Goal: Transaction & Acquisition: Purchase product/service

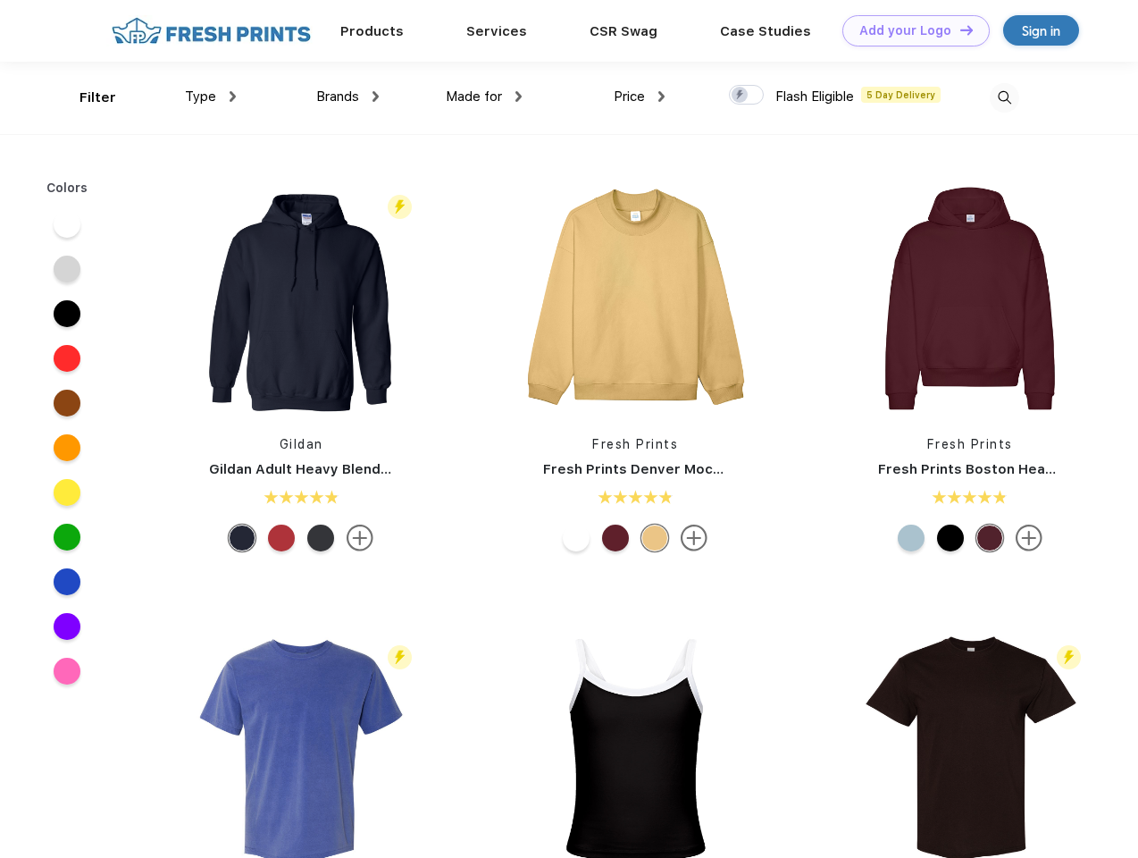
scroll to position [1, 0]
click at [909, 30] on link "Add your Logo Design Tool" at bounding box center [915, 30] width 147 height 31
click at [0, 0] on div "Design Tool" at bounding box center [0, 0] width 0 height 0
click at [959, 29] on link "Add your Logo Design Tool" at bounding box center [915, 30] width 147 height 31
click at [86, 97] on div "Filter" at bounding box center [98, 98] width 37 height 21
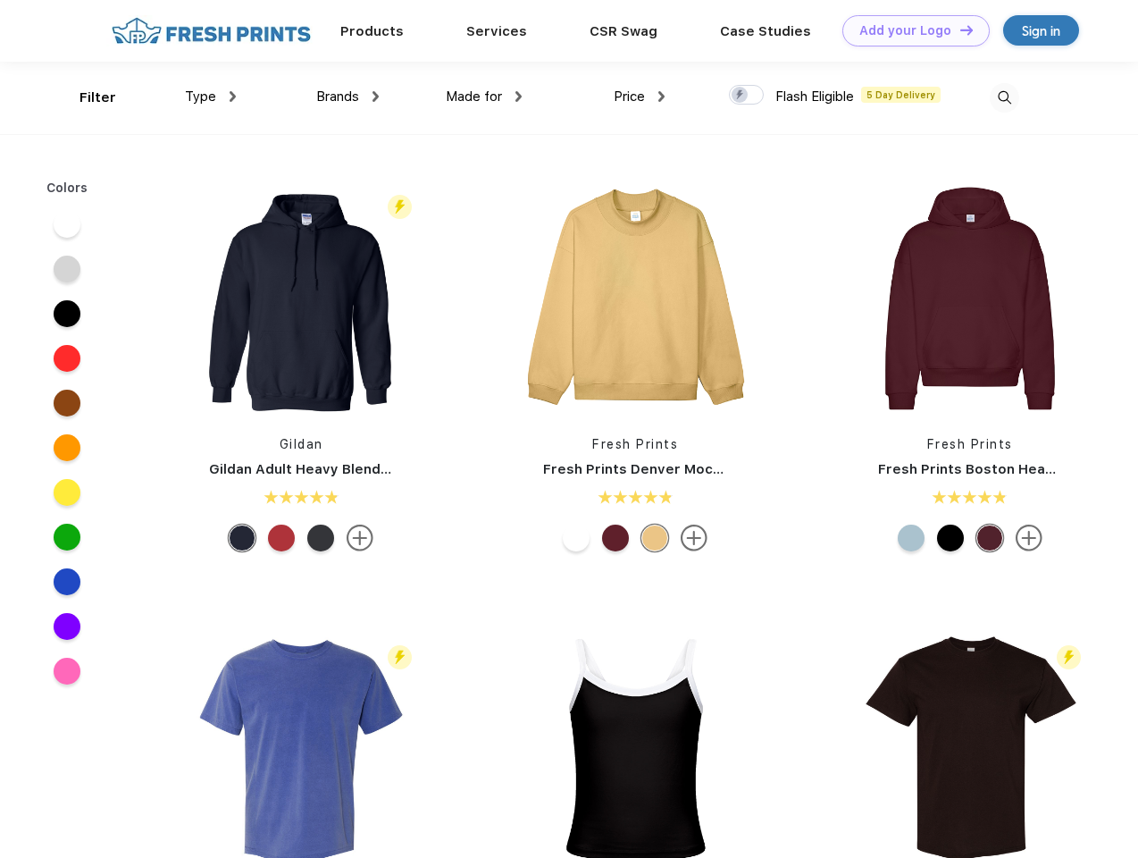
click at [211, 96] on span "Type" at bounding box center [200, 96] width 31 height 16
click at [348, 96] on span "Brands" at bounding box center [337, 96] width 43 height 16
click at [484, 96] on span "Made for" at bounding box center [474, 96] width 56 height 16
click at [640, 96] on span "Price" at bounding box center [629, 96] width 31 height 16
click at [747, 96] on div at bounding box center [746, 95] width 35 height 20
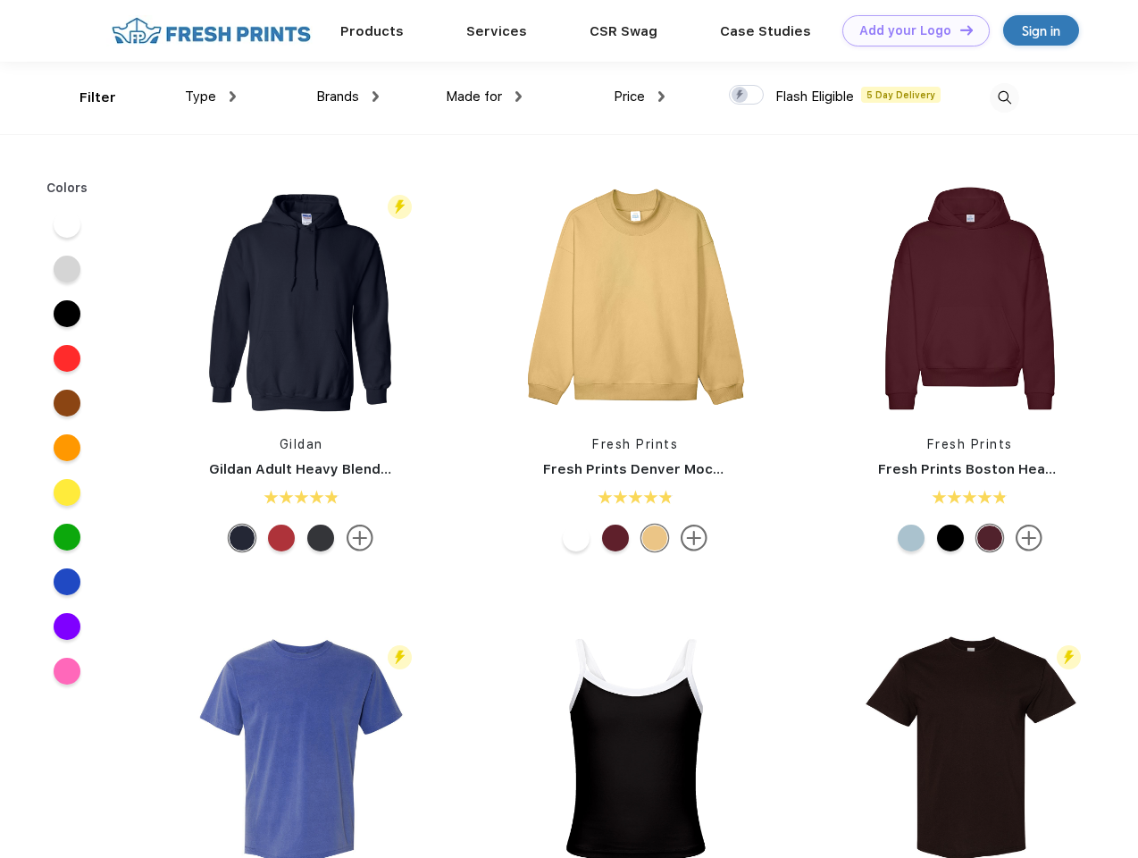
click at [741, 96] on input "checkbox" at bounding box center [735, 90] width 12 height 12
click at [1004, 97] on img at bounding box center [1004, 97] width 29 height 29
